Goal: Transaction & Acquisition: Purchase product/service

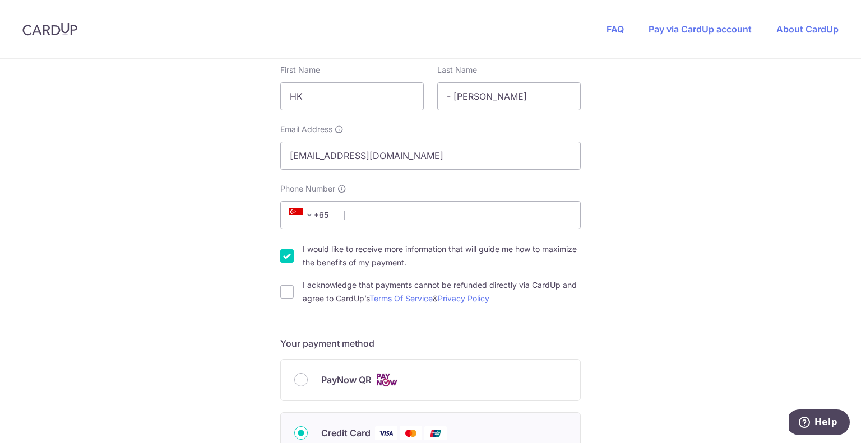
scroll to position [314, 0]
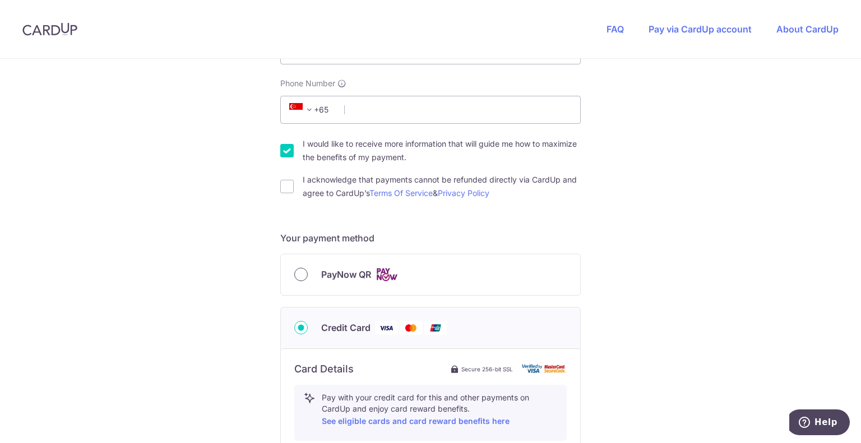
click at [296, 273] on input "PayNow QR" at bounding box center [300, 274] width 13 height 13
radio input "true"
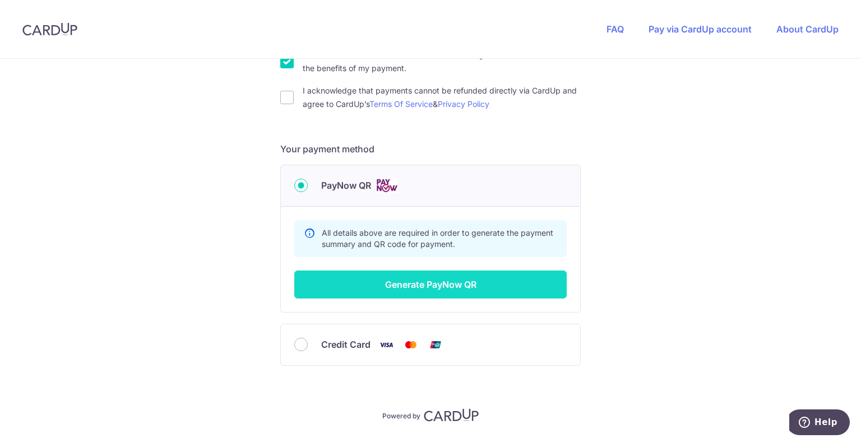
click at [415, 277] on button "Generate PayNow QR" at bounding box center [430, 285] width 272 height 28
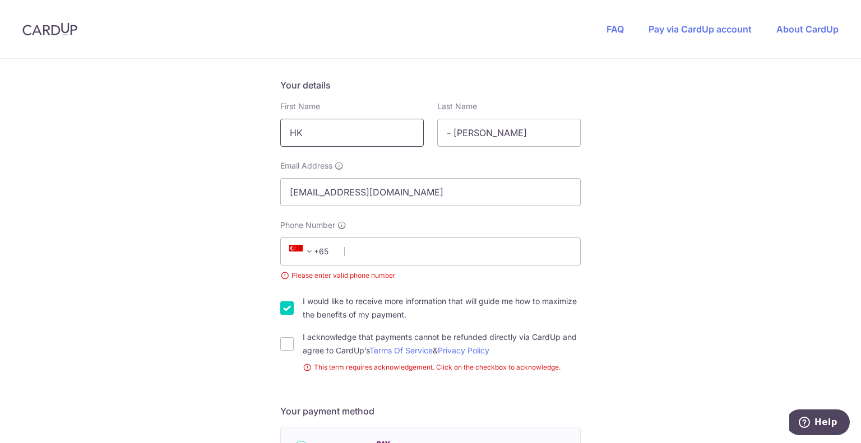
click at [344, 140] on input "HK" at bounding box center [352, 133] width 144 height 28
type input "Abhishek"
type input "Srivastava"
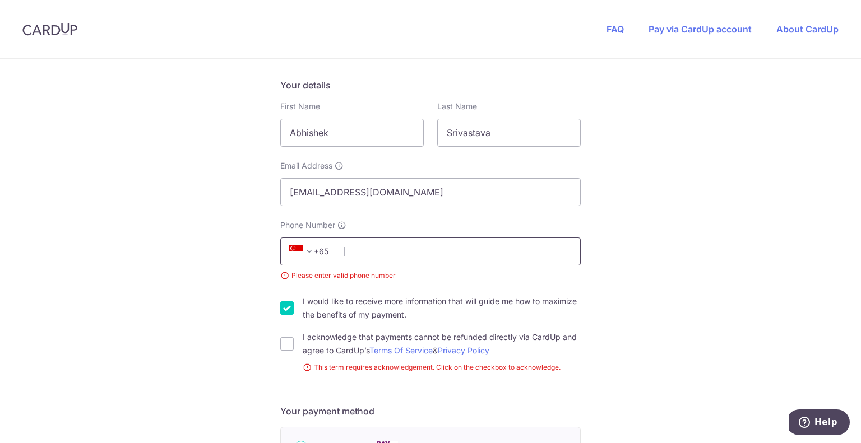
click at [443, 247] on input "Phone Number" at bounding box center [430, 252] width 300 height 28
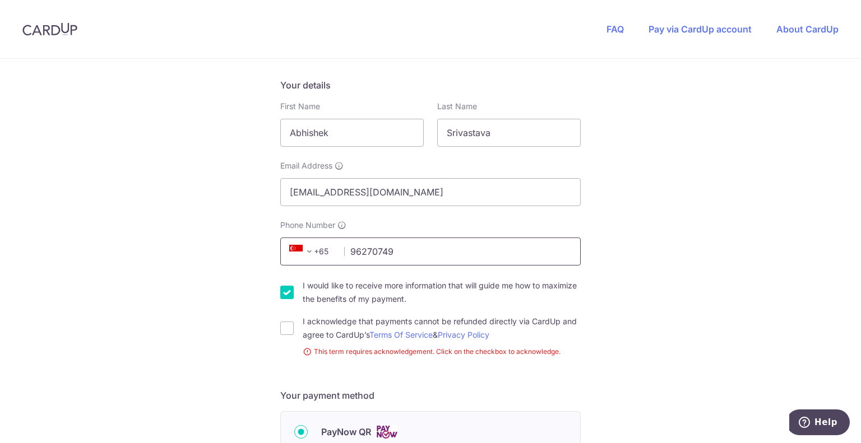
type input "96270749"
click at [274, 290] on div "You are paying Sureclean Pte Ltd Sureclean Pte Ltd uses CardUp to accept paymen…" at bounding box center [430, 304] width 861 height 835
click at [285, 291] on input "I would like to receive more information that will guide me how to maximize the…" at bounding box center [286, 292] width 13 height 13
checkbox input "false"
click at [280, 330] on input "I acknowledge that payments cannot be refunded directly via CardUp and agree to…" at bounding box center [286, 328] width 13 height 13
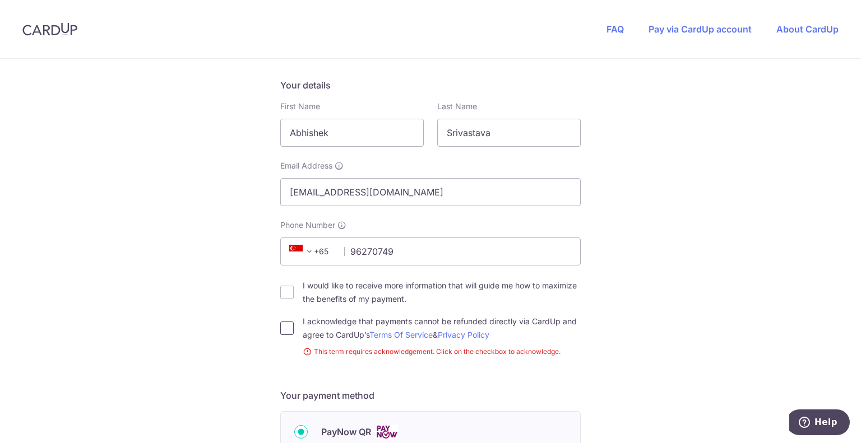
checkbox input "true"
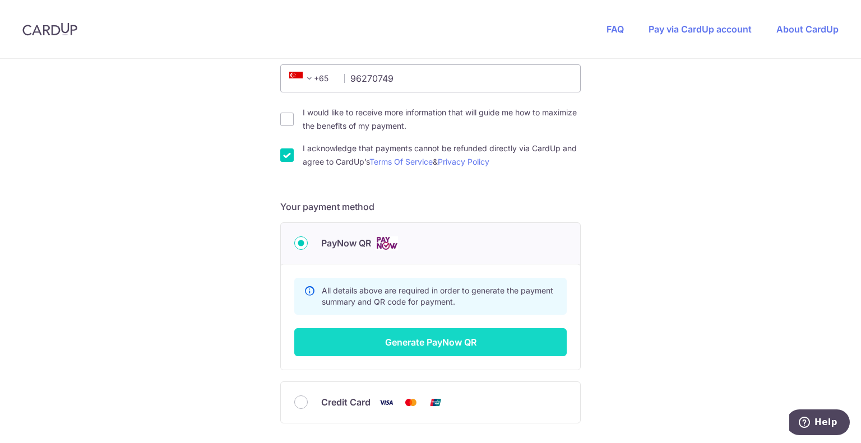
scroll to position [346, 0]
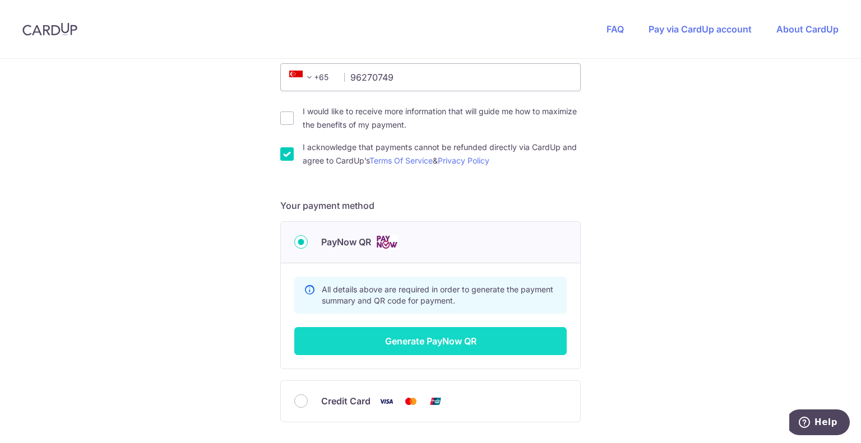
click at [405, 343] on button "Generate PayNow QR" at bounding box center [430, 341] width 272 height 28
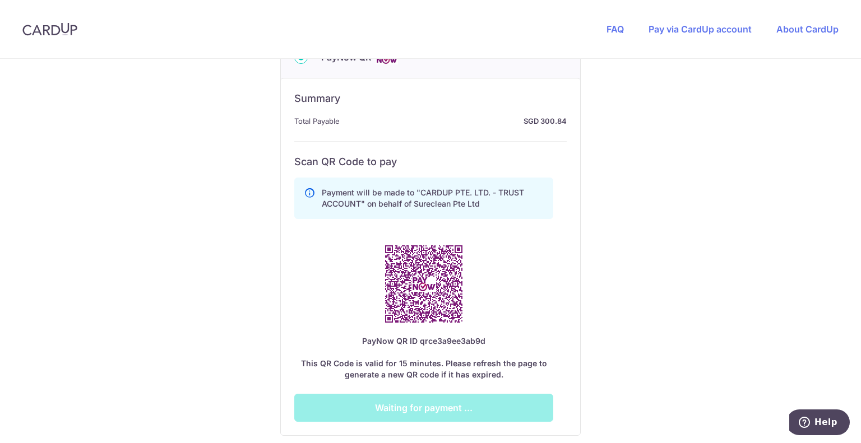
scroll to position [543, 0]
